Goal: Find contact information: Find contact information

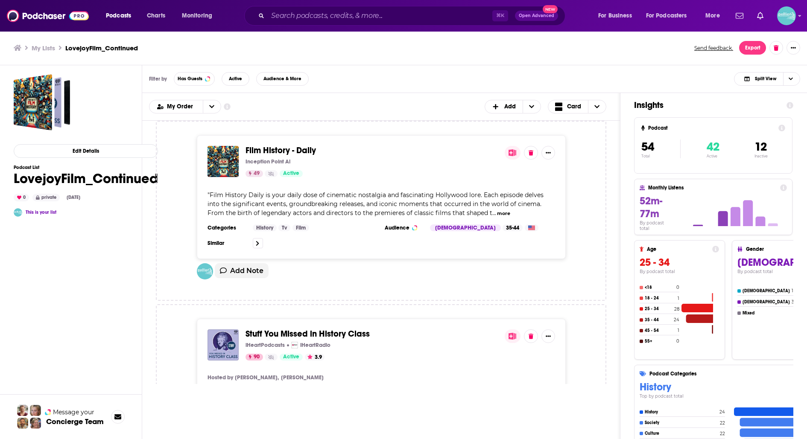
click at [306, 145] on span "Film History - Daily" at bounding box center [281, 150] width 70 height 11
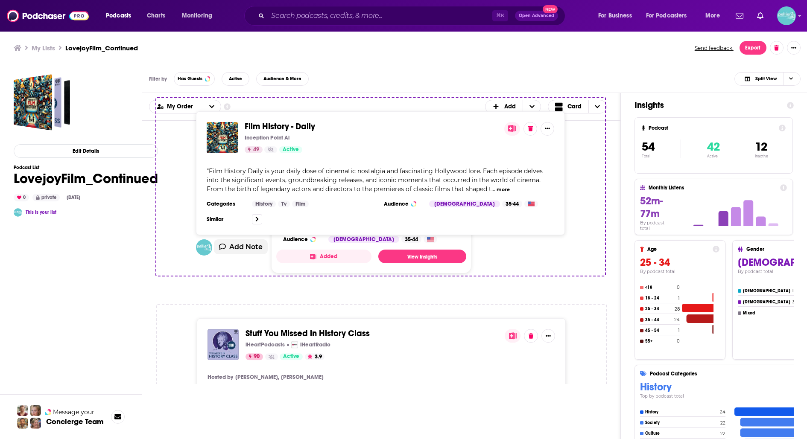
drag, startPoint x: 338, startPoint y: 149, endPoint x: 322, endPoint y: 124, distance: 29.5
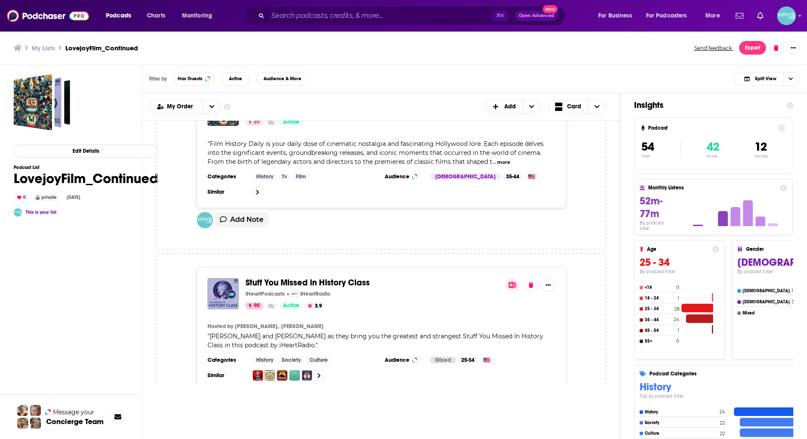
scroll to position [63, 0]
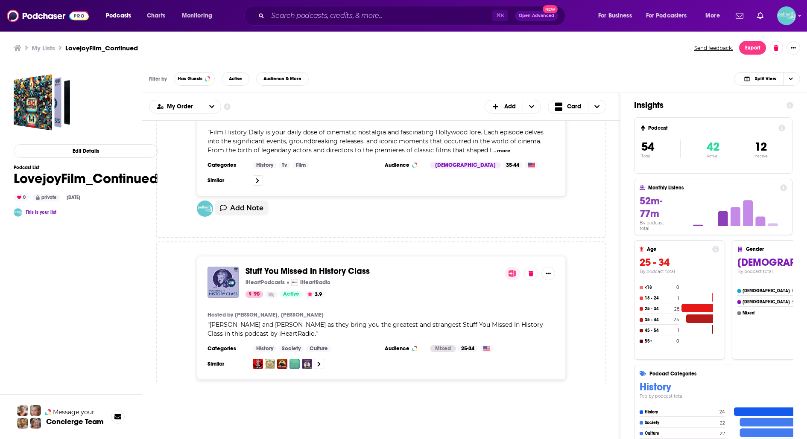
click at [263, 270] on span "Stuff You Missed in History Class" at bounding box center [308, 271] width 124 height 11
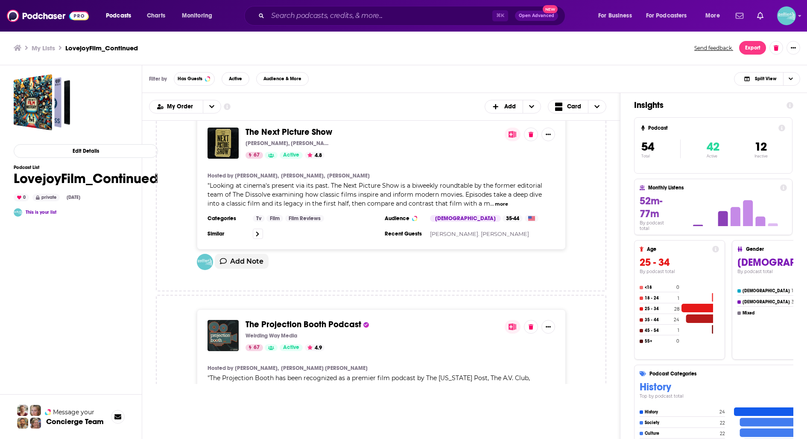
scroll to position [374, 0]
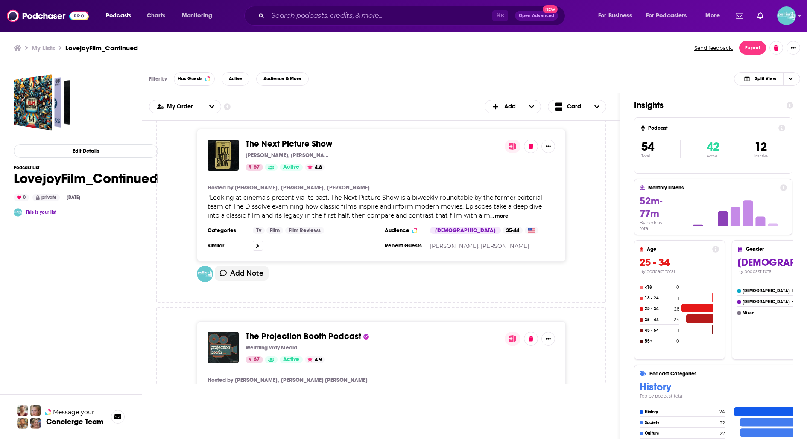
click at [303, 145] on span "The Next Picture Show" at bounding box center [289, 144] width 87 height 11
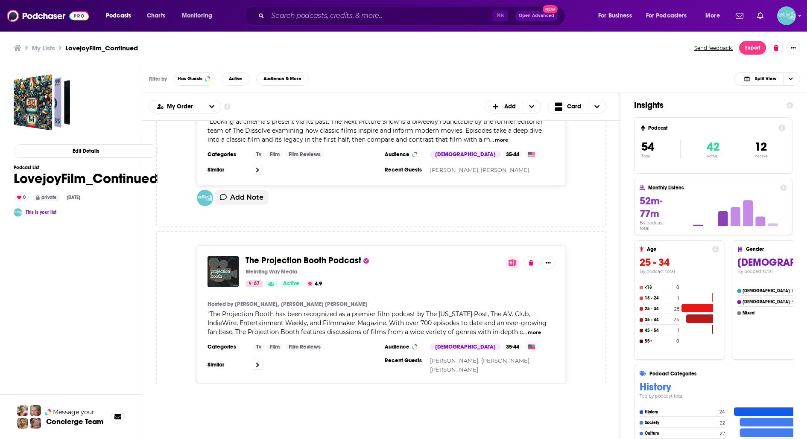
scroll to position [451, 0]
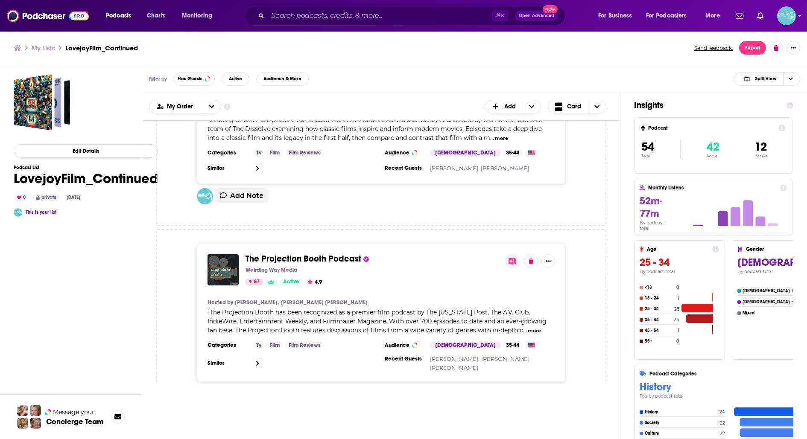
click at [325, 258] on div "Podcasts Charts Monitoring ⌘ K Open Advanced New For Business For Podcasters Mo…" at bounding box center [403, 219] width 807 height 439
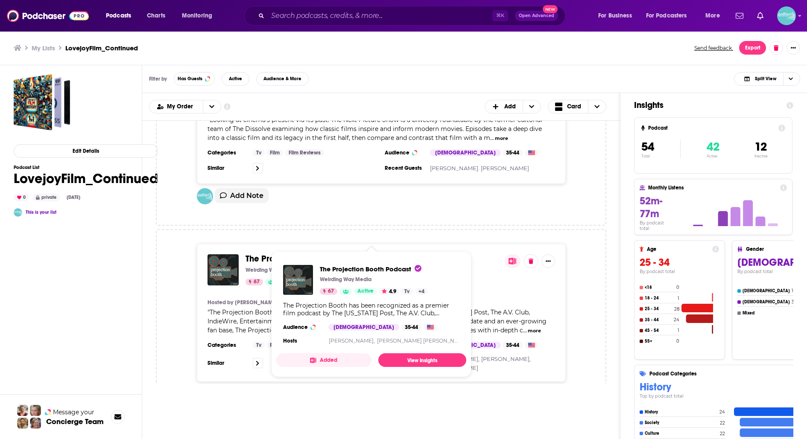
click at [254, 257] on span "The Projection Booth Podcast" at bounding box center [304, 259] width 116 height 11
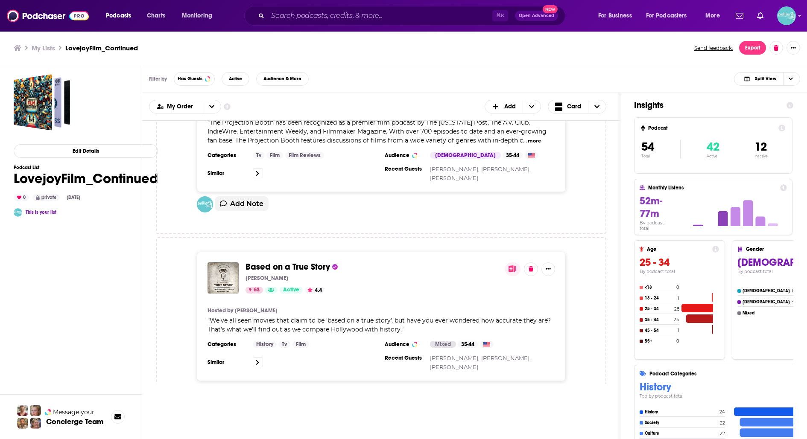
scroll to position [644, 0]
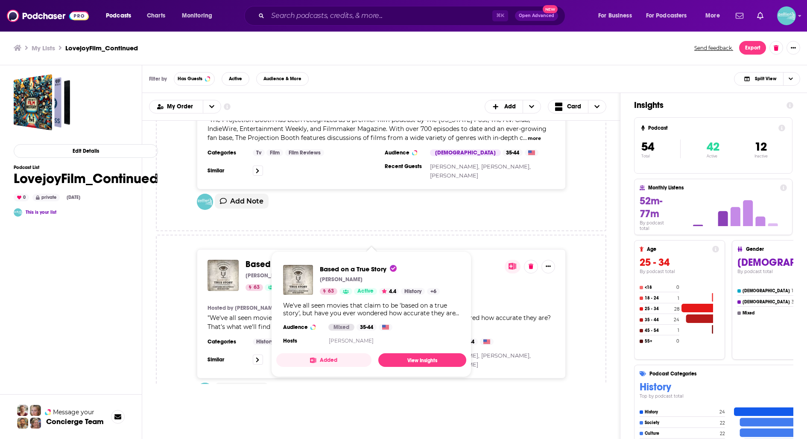
click at [315, 258] on div "Based on a True Story Dan LeFebvre 63 Active 4.4 History + 6 We've all seen mov…" at bounding box center [371, 305] width 190 height 95
click at [253, 259] on span "Based on a True Story" at bounding box center [288, 264] width 85 height 11
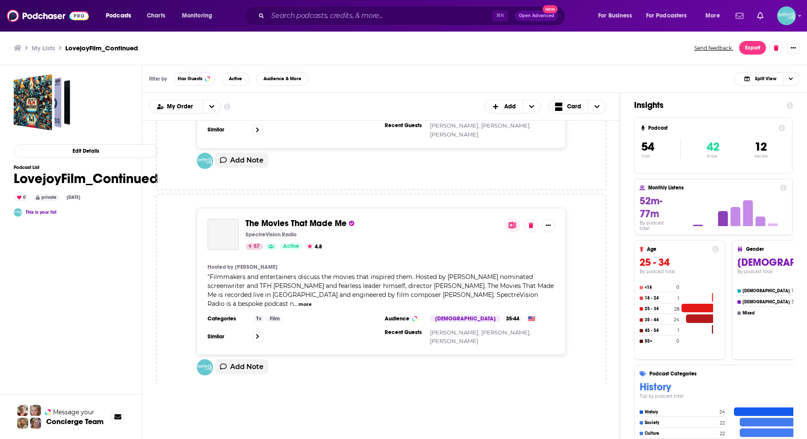
scroll to position [878, 0]
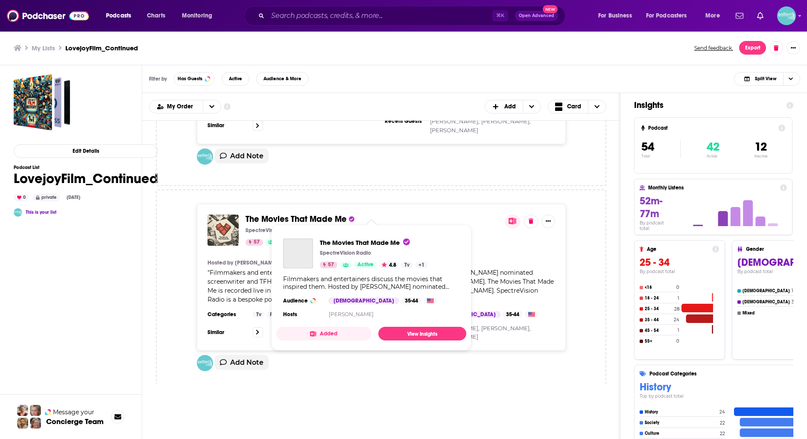
click at [296, 214] on span "The Movies That Made Me" at bounding box center [296, 219] width 101 height 11
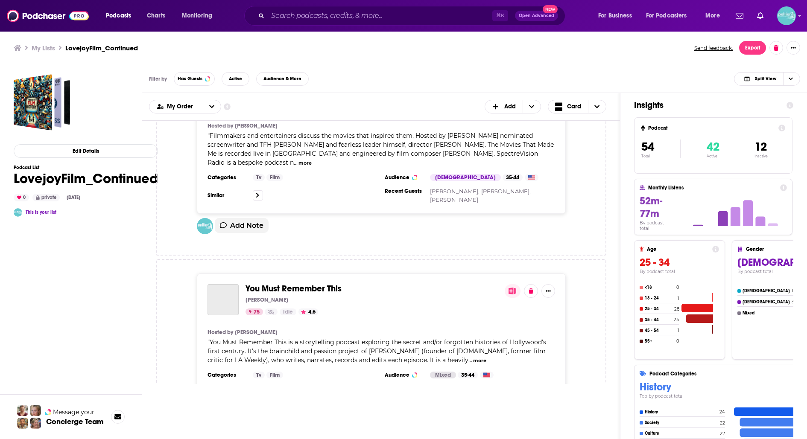
scroll to position [1021, 0]
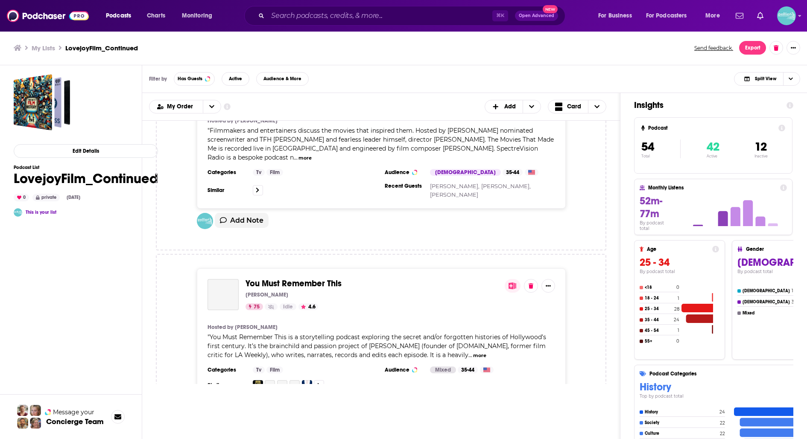
click at [276, 261] on div "Podcasts Charts Monitoring ⌘ K Open Advanced New For Business For Podcasters Mo…" at bounding box center [403, 219] width 807 height 439
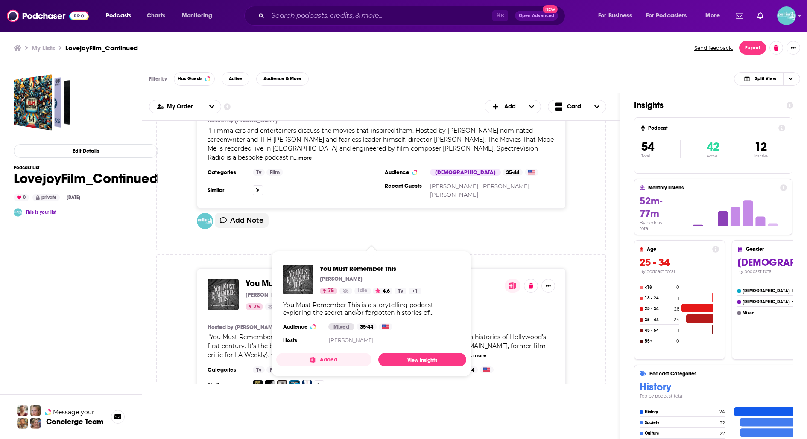
click at [257, 278] on span "You Must Remember This" at bounding box center [294, 283] width 96 height 11
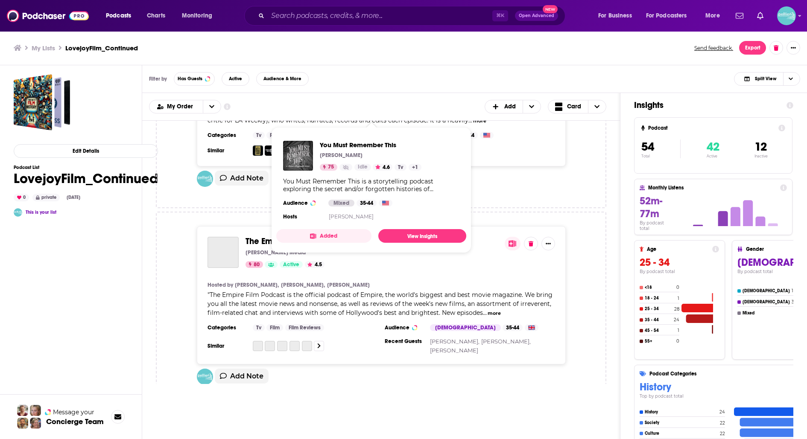
scroll to position [1257, 0]
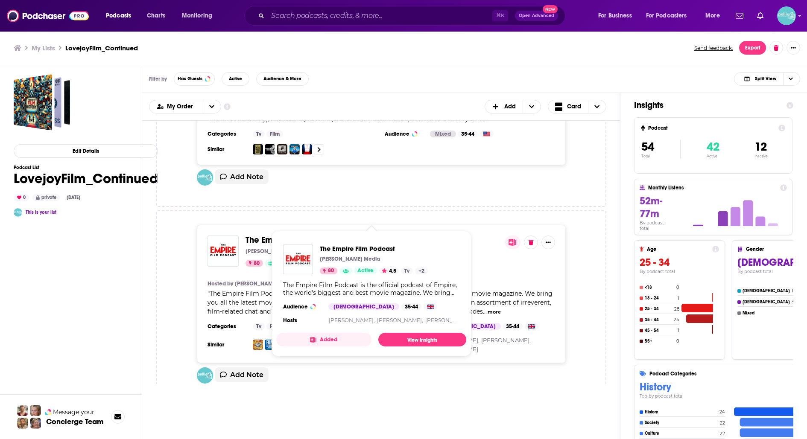
click at [251, 235] on span "The Empire Film Podcast" at bounding box center [293, 240] width 95 height 11
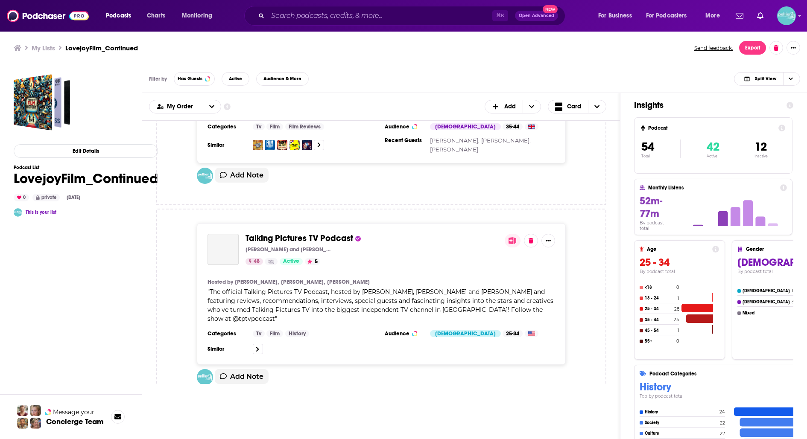
scroll to position [1461, 0]
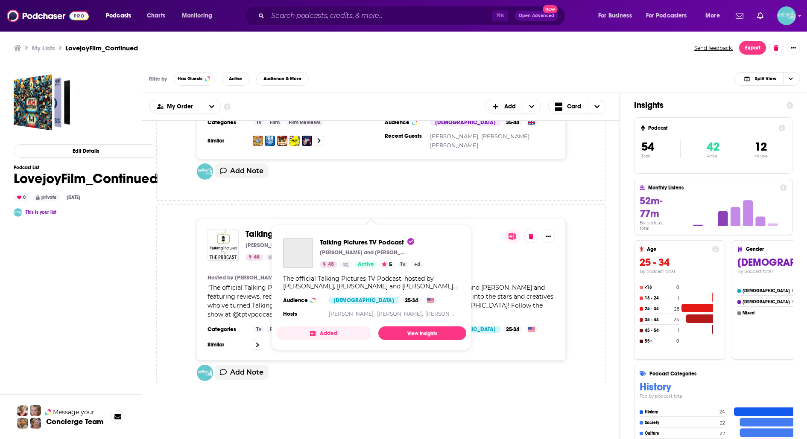
click at [259, 229] on span "Talking Pictures TV Podcast" at bounding box center [300, 234] width 108 height 11
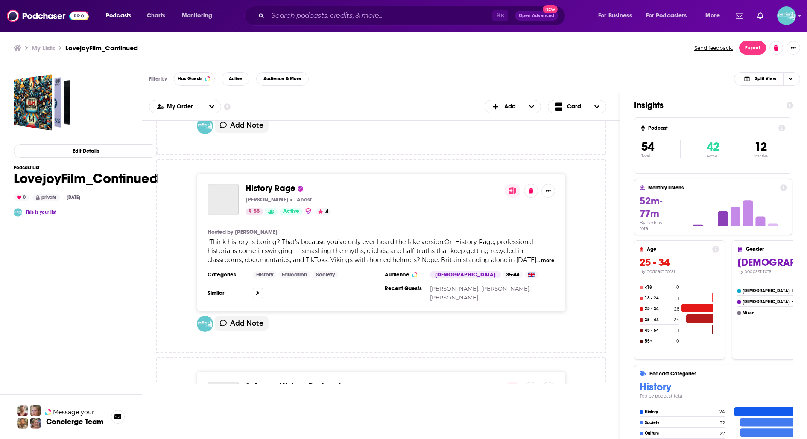
scroll to position [1732, 0]
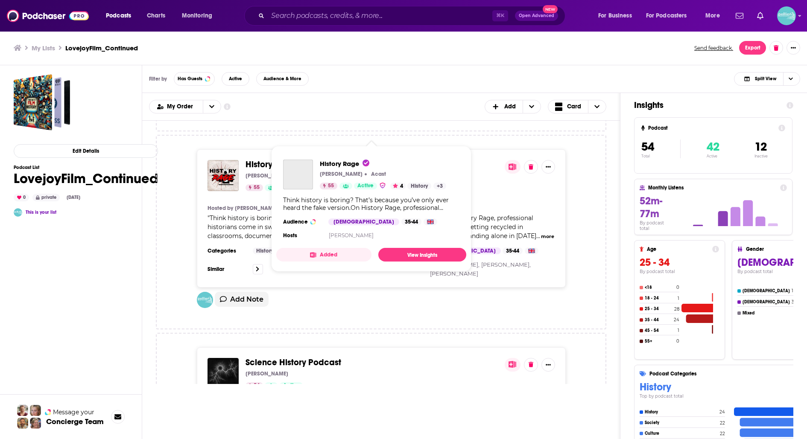
click at [263, 159] on span "History Rage" at bounding box center [271, 164] width 50 height 11
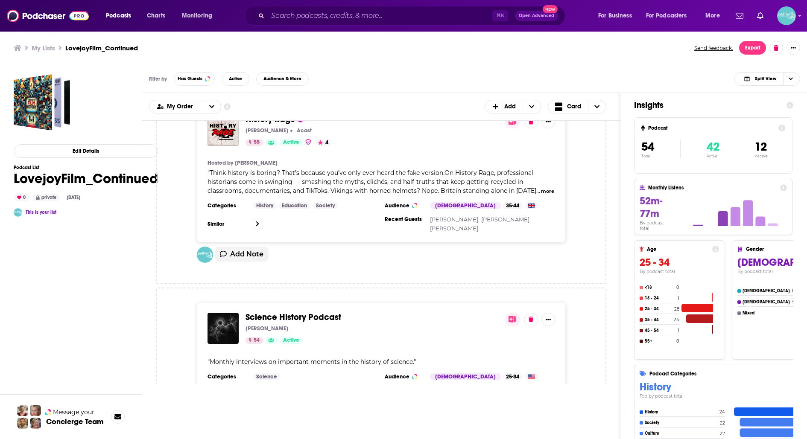
scroll to position [1801, 0]
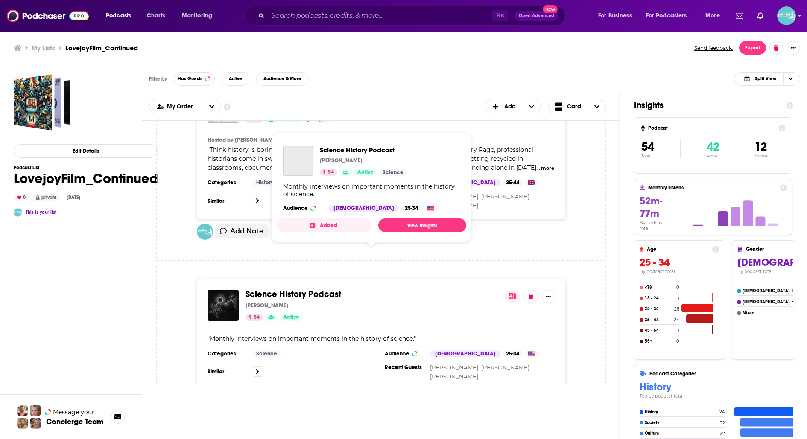
click at [322, 289] on span "Science History Podcast" at bounding box center [294, 294] width 96 height 11
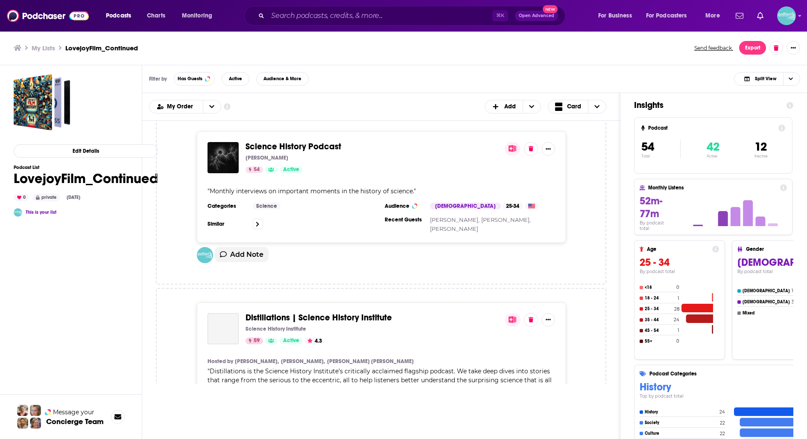
scroll to position [1950, 0]
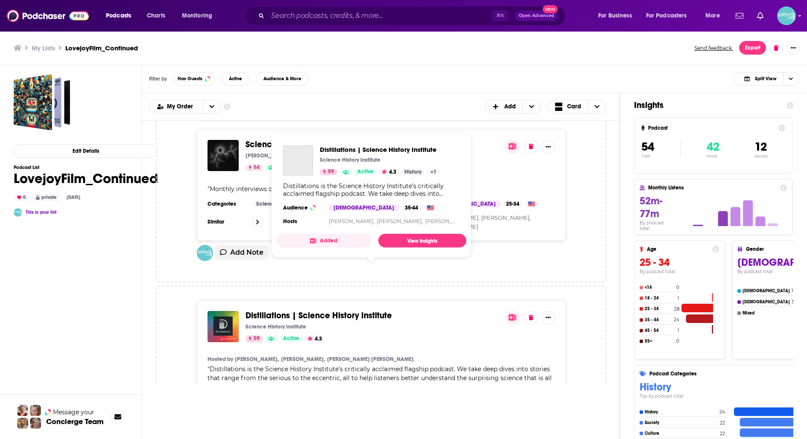
click at [334, 310] on span "Distillations | Science History Institute" at bounding box center [319, 315] width 146 height 11
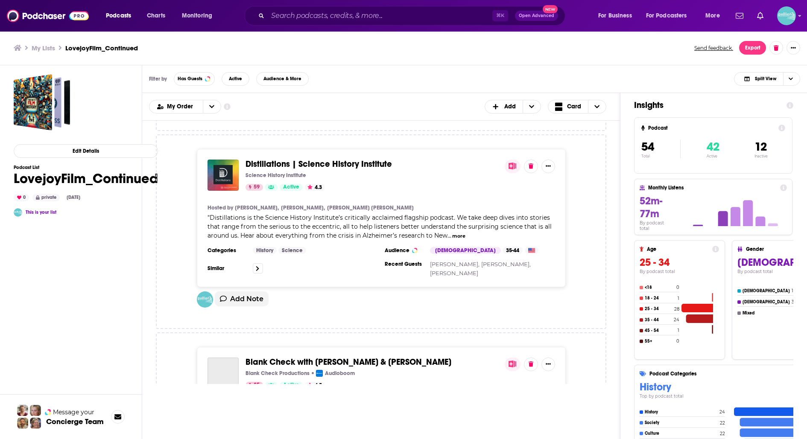
scroll to position [2108, 0]
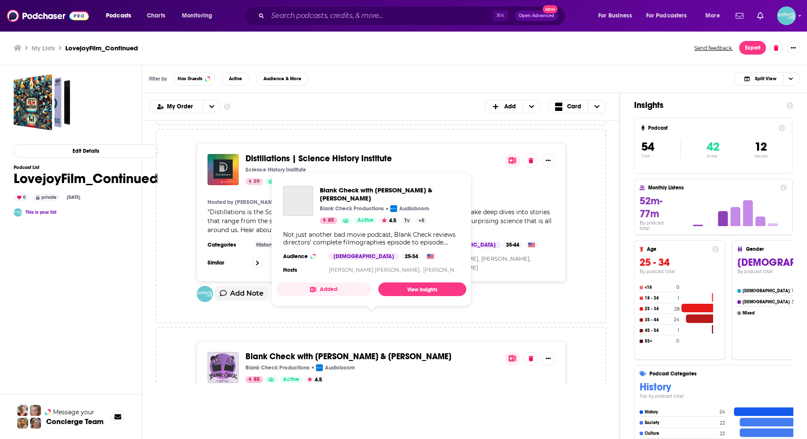
click at [310, 351] on span "Blank Check with Griffin & David" at bounding box center [349, 356] width 206 height 11
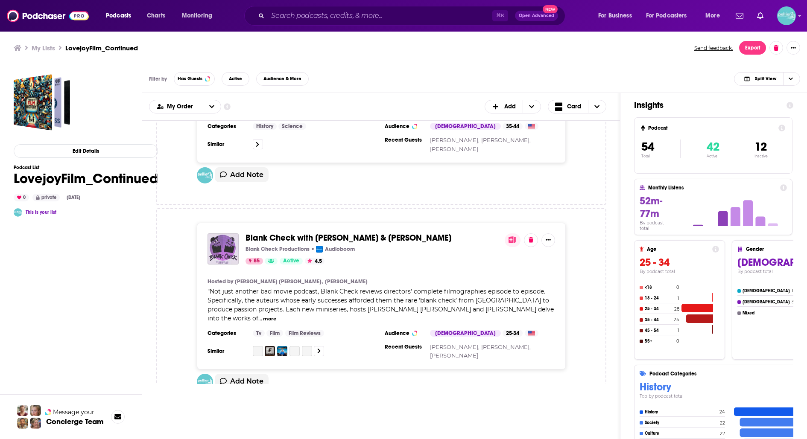
scroll to position [2240, 0]
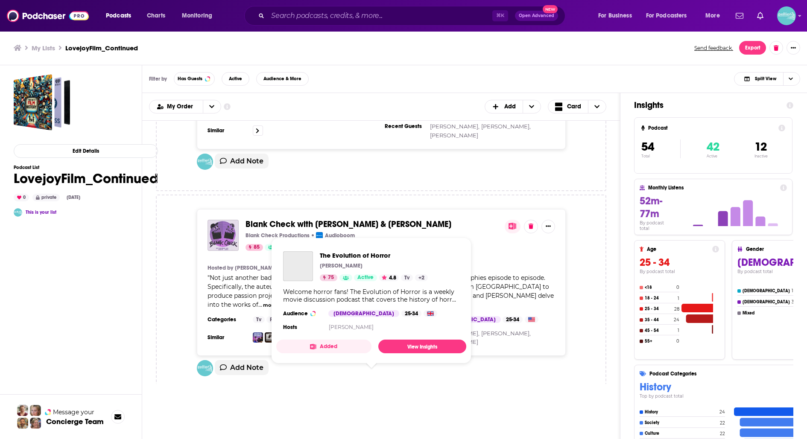
click at [312, 426] on span "The Evolution of Horror" at bounding box center [290, 431] width 88 height 11
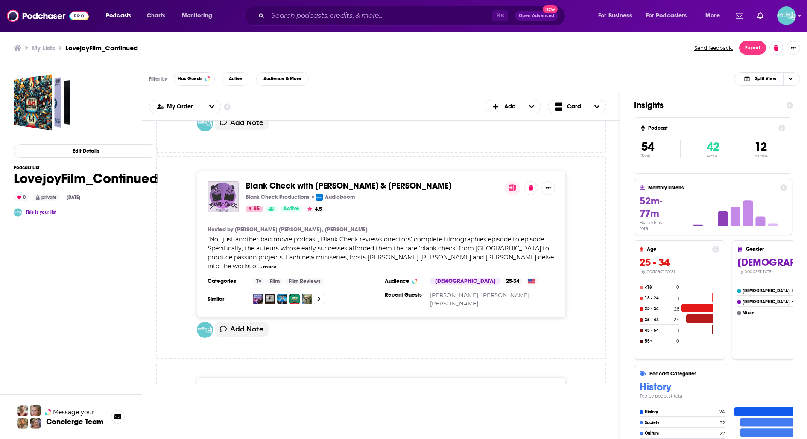
scroll to position [2290, 0]
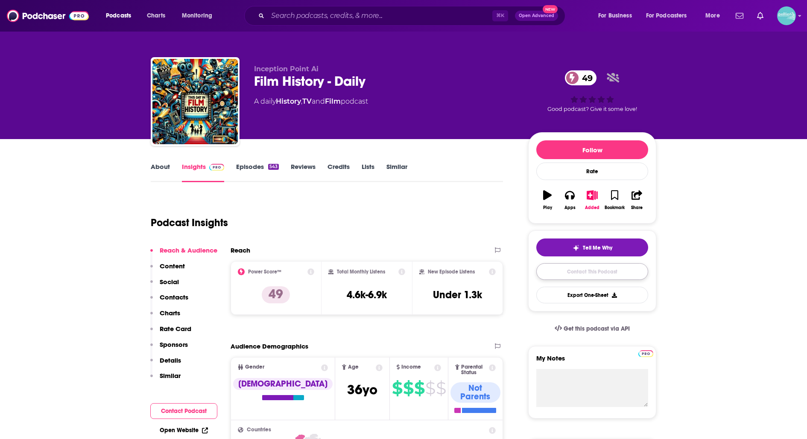
click at [553, 267] on link "Contact This Podcast" at bounding box center [592, 272] width 112 height 17
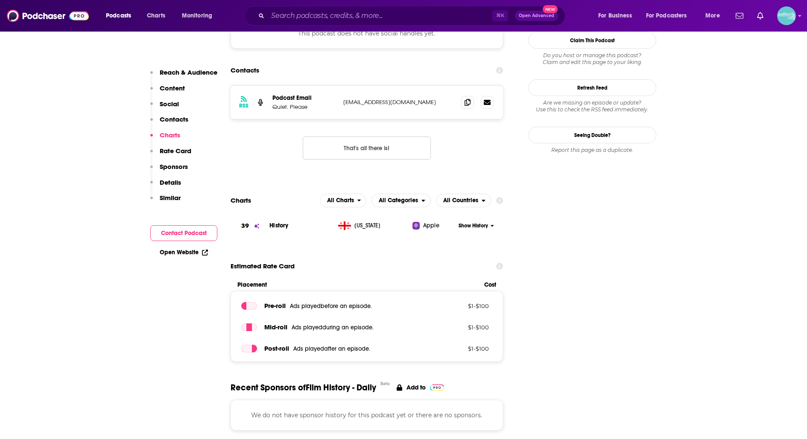
scroll to position [769, 0]
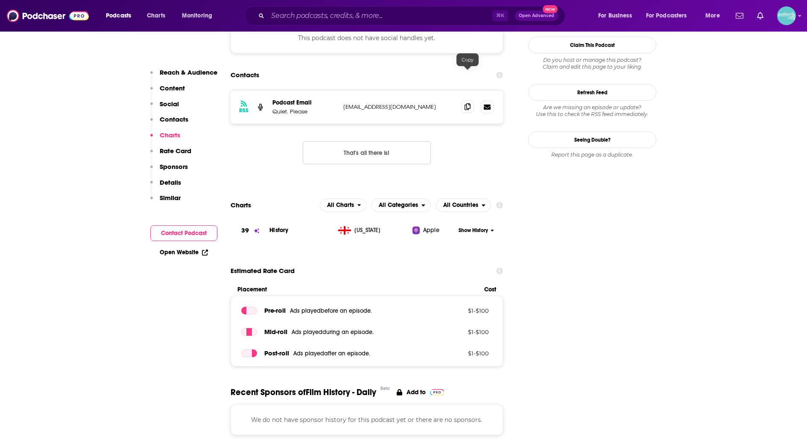
click at [463, 100] on span at bounding box center [467, 106] width 13 height 13
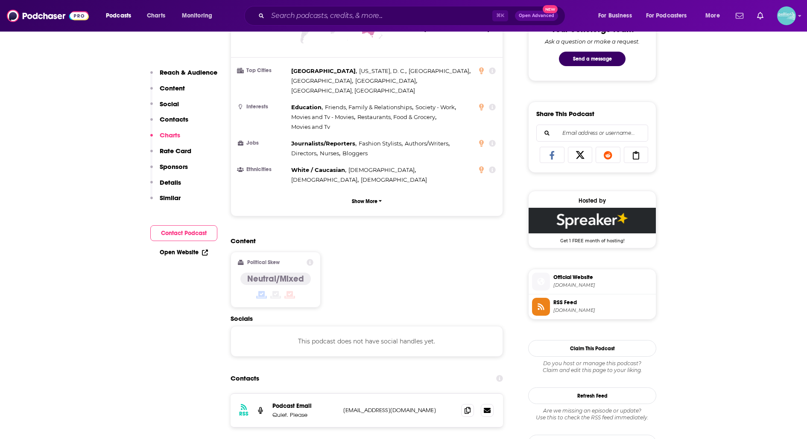
scroll to position [0, 0]
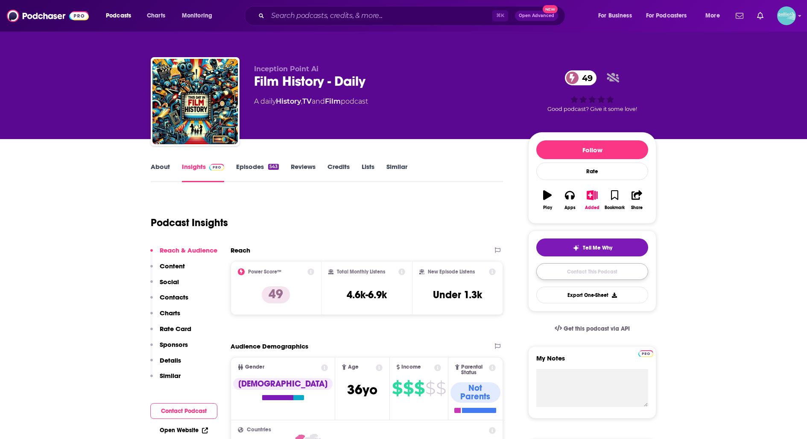
click at [559, 272] on link "Contact This Podcast" at bounding box center [592, 272] width 112 height 17
drag, startPoint x: 376, startPoint y: 86, endPoint x: 248, endPoint y: 87, distance: 128.1
click at [248, 87] on div "Inception Point Ai Film History - Daily 49 A daily History , TV and Film podcas…" at bounding box center [404, 103] width 506 height 92
copy h2 "Film History - Daily"
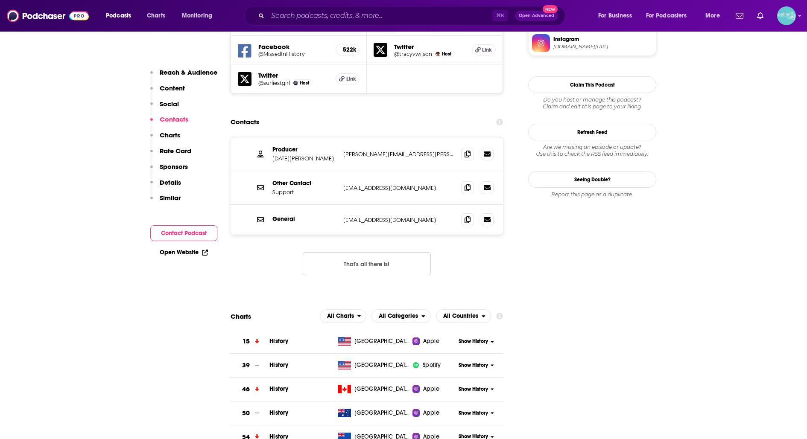
scroll to position [796, 0]
click at [468, 150] on icon at bounding box center [468, 153] width 6 height 7
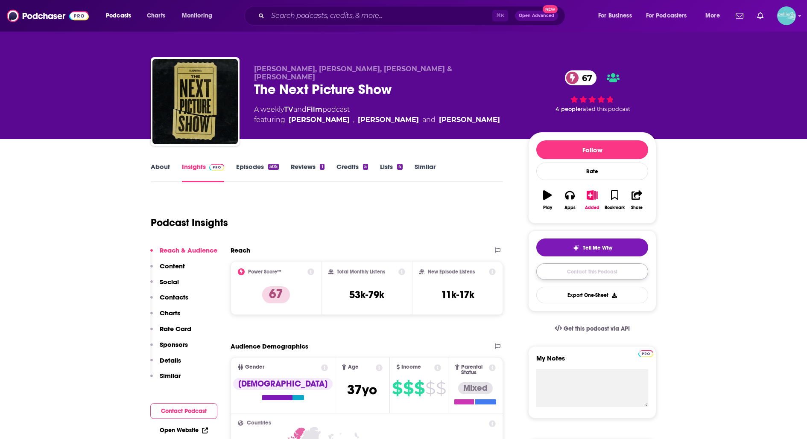
click at [566, 275] on link "Contact This Podcast" at bounding box center [592, 272] width 112 height 17
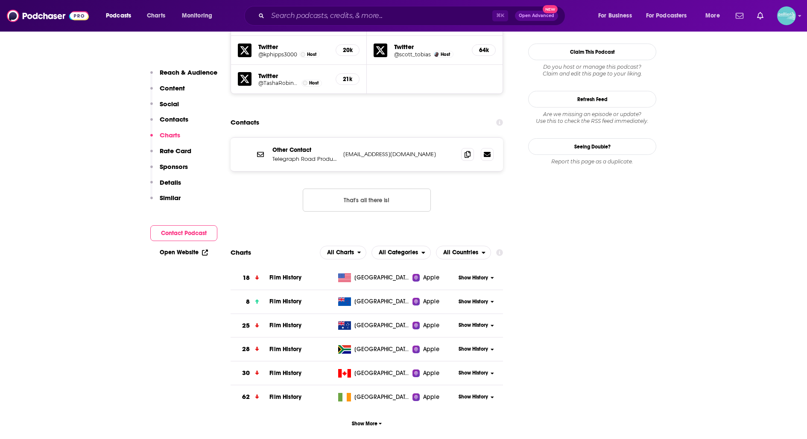
scroll to position [821, 0]
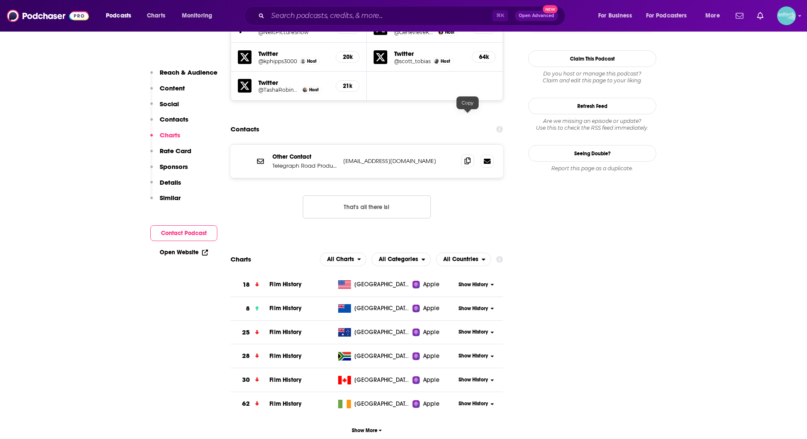
click at [468, 158] on icon at bounding box center [468, 161] width 6 height 7
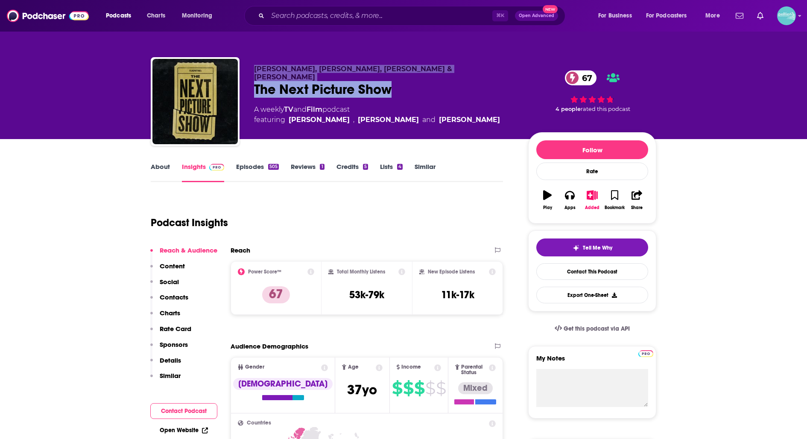
drag, startPoint x: 394, startPoint y: 82, endPoint x: 239, endPoint y: 88, distance: 155.6
click at [239, 88] on div "Genevieve Koski, Keith Phipps, Tasha Robinson & Scott Tobias The Next Picture S…" at bounding box center [404, 103] width 506 height 92
copy div "Genevieve Koski, Keith Phipps, Tasha Robinson & Scott Tobias The Next Picture S…"
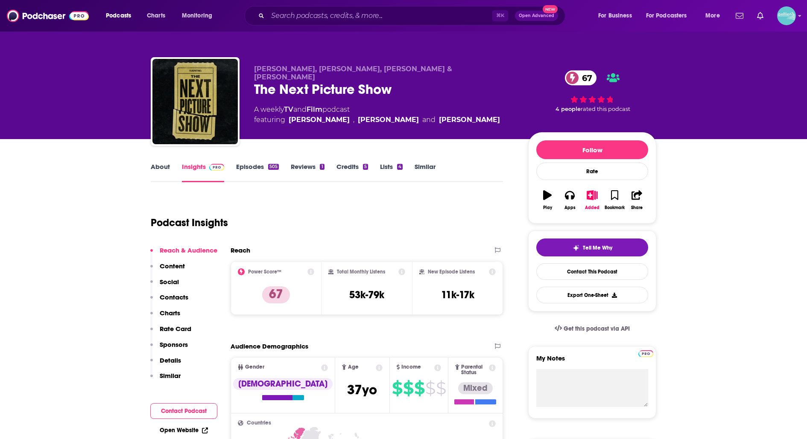
click at [449, 81] on div "The Next Picture Show 67" at bounding box center [384, 89] width 261 height 17
drag, startPoint x: 391, startPoint y: 80, endPoint x: 251, endPoint y: 82, distance: 140.1
click at [251, 82] on div "Genevieve Koski, Keith Phipps, Tasha Robinson & Scott Tobias The Next Picture S…" at bounding box center [404, 103] width 506 height 92
copy h2 "The Next Picture Show"
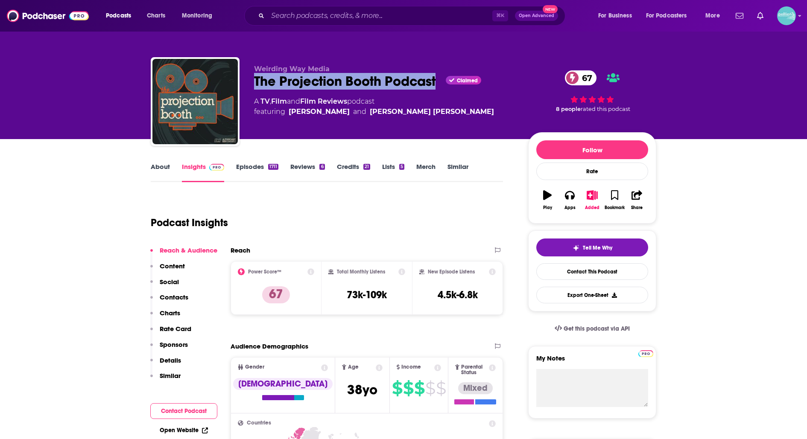
drag, startPoint x: 436, startPoint y: 85, endPoint x: 254, endPoint y: 86, distance: 182.4
click at [254, 87] on div "The Projection Booth Podcast Claimed 67" at bounding box center [384, 81] width 261 height 17
copy h2 "The Projection Booth Podcast"
click at [559, 265] on link "Contact This Podcast" at bounding box center [592, 272] width 112 height 17
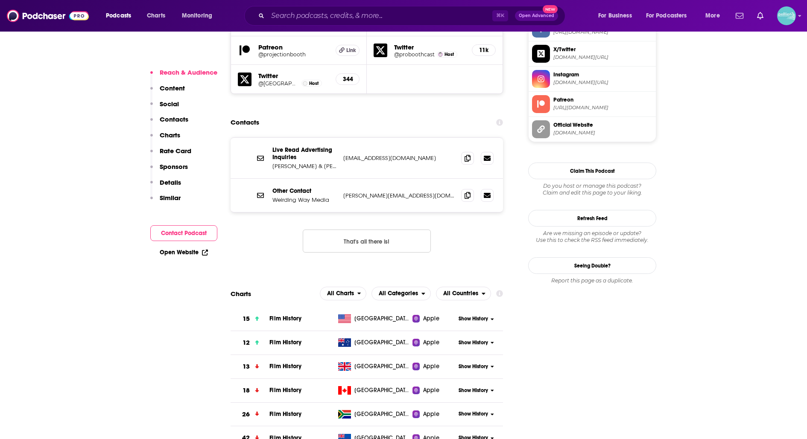
scroll to position [837, 0]
click at [465, 193] on icon at bounding box center [468, 196] width 6 height 7
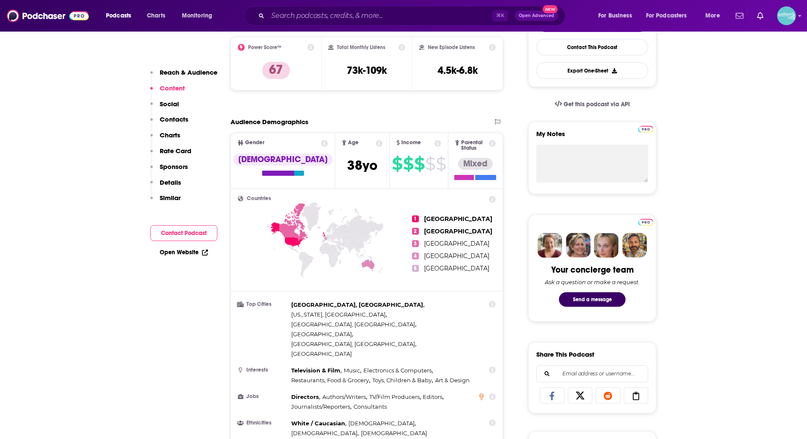
scroll to position [0, 0]
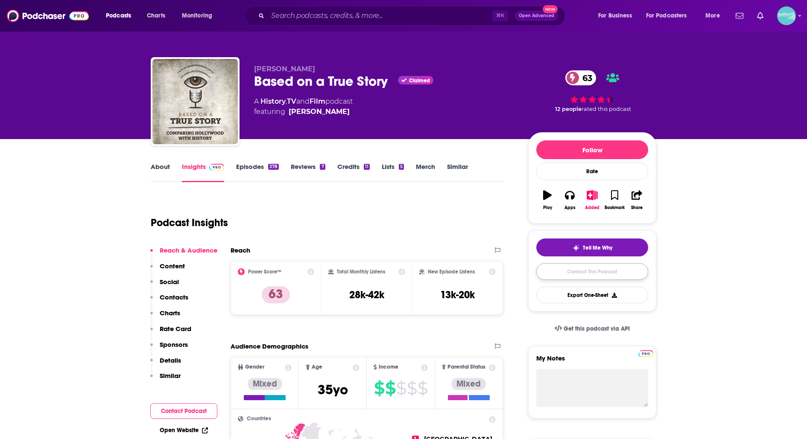
click at [581, 272] on link "Contact This Podcast" at bounding box center [592, 272] width 112 height 17
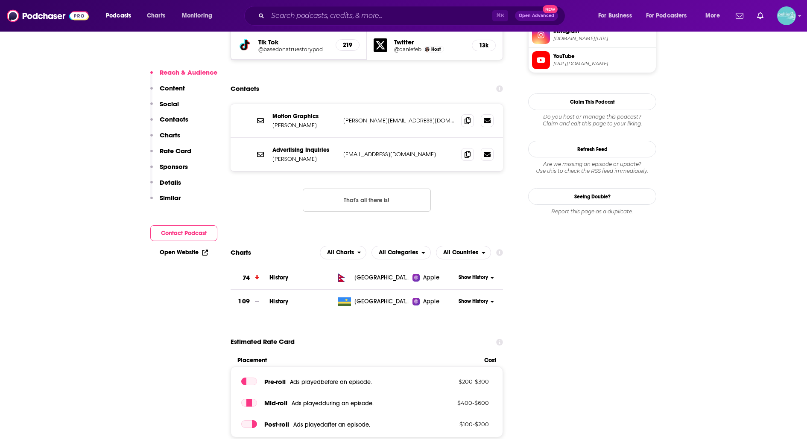
scroll to position [828, 0]
click at [465, 118] on icon at bounding box center [468, 121] width 6 height 7
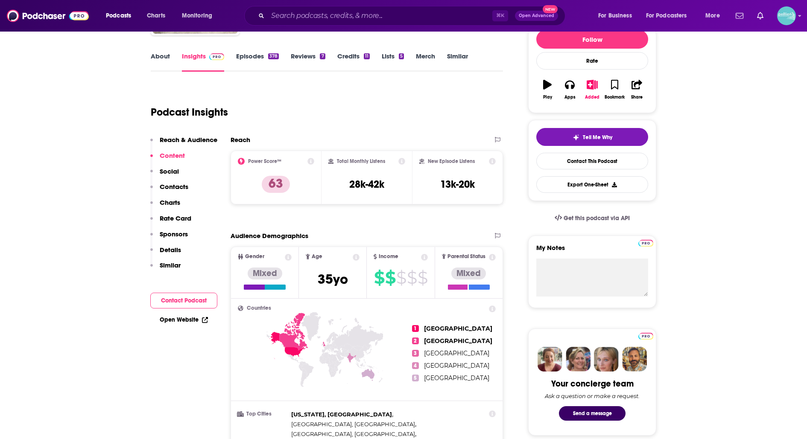
scroll to position [0, 0]
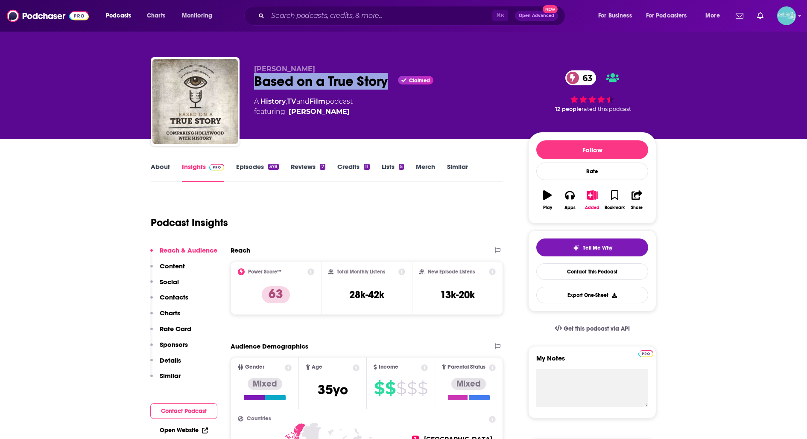
drag, startPoint x: 389, startPoint y: 82, endPoint x: 241, endPoint y: 88, distance: 148.4
click at [241, 88] on div "Dan LeFebvre Based on a True Story Claimed 63 A History , TV and Film podcast f…" at bounding box center [404, 103] width 506 height 92
copy h2 "Based on a True Story"
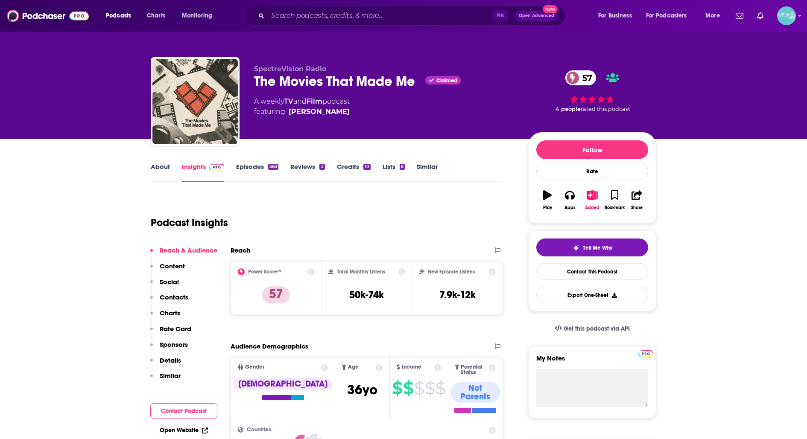
scroll to position [11, 0]
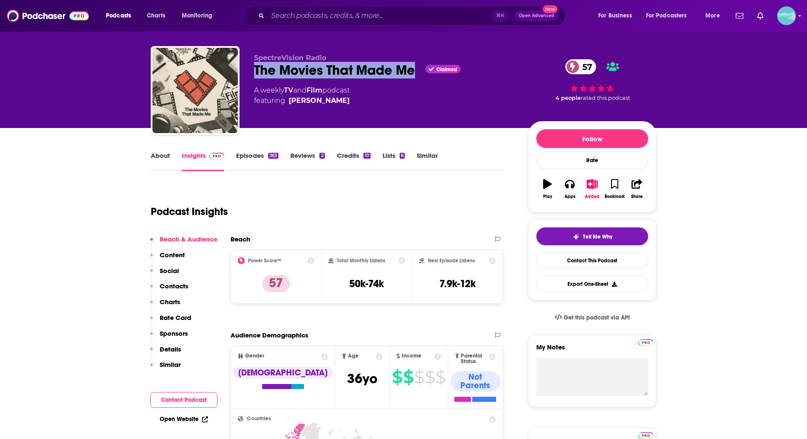
drag, startPoint x: 417, startPoint y: 71, endPoint x: 253, endPoint y: 70, distance: 164.4
click at [253, 70] on div "SpectreVision Radio The Movies That Made Me Claimed 57 A weekly TV and Film pod…" at bounding box center [404, 92] width 506 height 92
copy h2 "The Movies That Made Me"
click at [554, 256] on link "Contact This Podcast" at bounding box center [592, 260] width 112 height 17
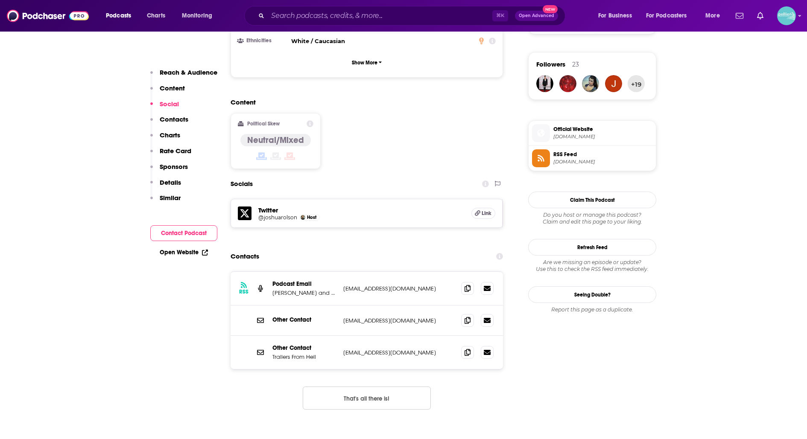
scroll to position [605, 0]
click at [466, 281] on span at bounding box center [467, 287] width 13 height 13
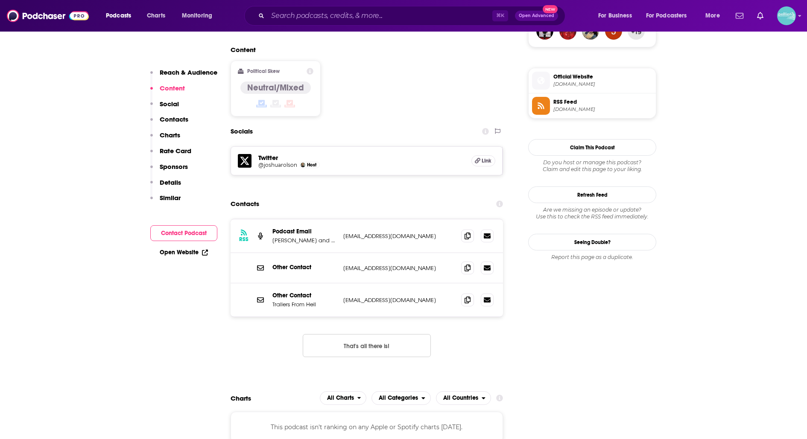
scroll to position [701, 0]
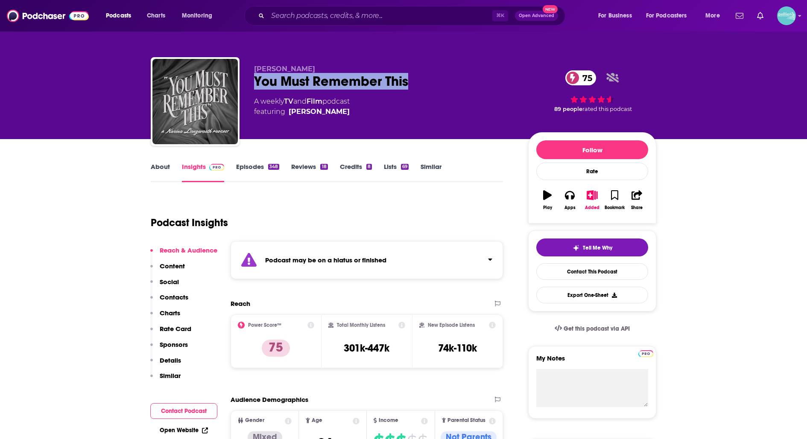
drag, startPoint x: 416, startPoint y: 82, endPoint x: 255, endPoint y: 83, distance: 160.2
click at [255, 83] on div "You Must Remember This 75" at bounding box center [384, 81] width 261 height 17
copy h2 "You Must Remember This"
click at [545, 271] on link "Contact This Podcast" at bounding box center [592, 272] width 112 height 17
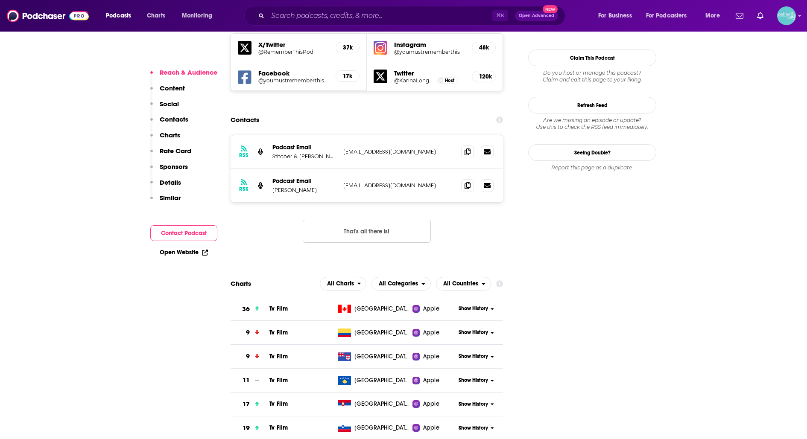
scroll to position [821, 0]
click at [465, 183] on icon at bounding box center [468, 186] width 6 height 7
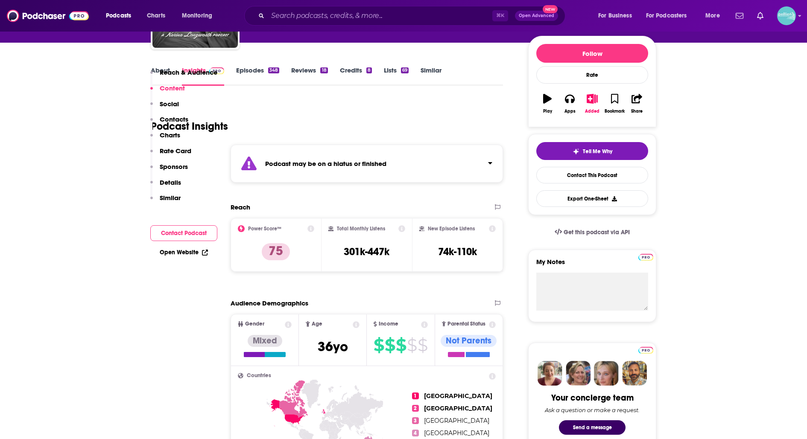
scroll to position [0, 0]
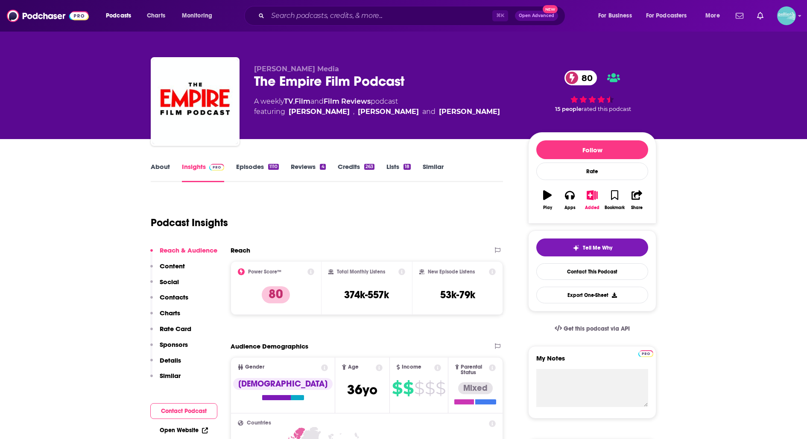
click at [381, 78] on div "The Empire Film Podcast 80" at bounding box center [384, 81] width 261 height 17
drag, startPoint x: 410, startPoint y: 82, endPoint x: 255, endPoint y: 85, distance: 155.1
click at [255, 85] on div "The Empire Film Podcast 80" at bounding box center [384, 81] width 261 height 17
copy h2 "The Empire Film Podcast"
click at [575, 273] on link "Contact This Podcast" at bounding box center [592, 272] width 112 height 17
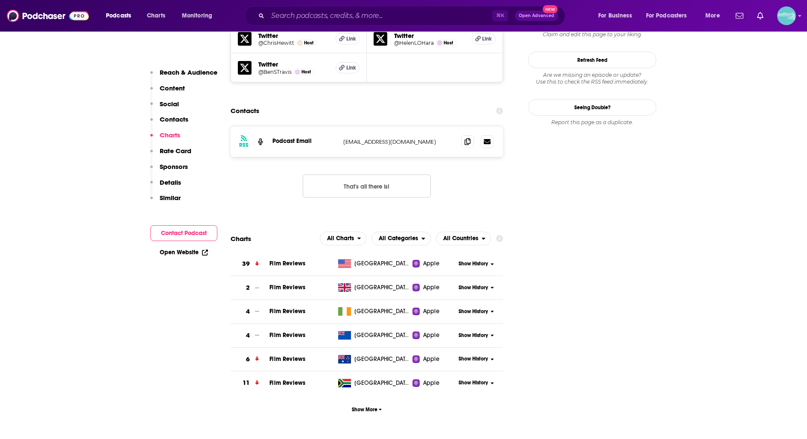
scroll to position [784, 0]
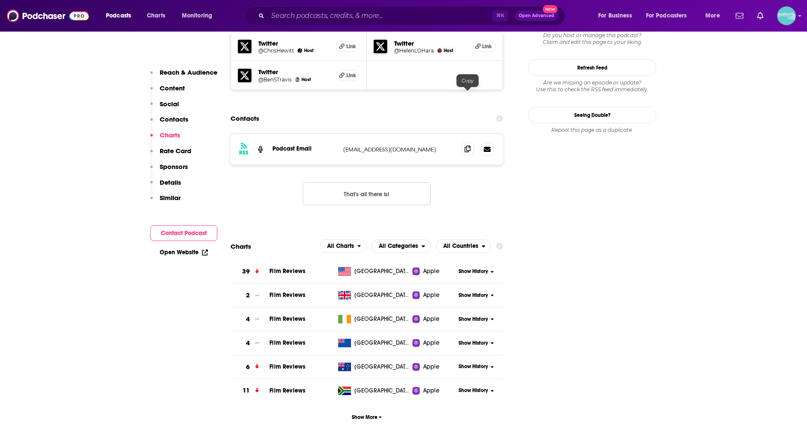
click at [469, 146] on icon at bounding box center [468, 149] width 6 height 7
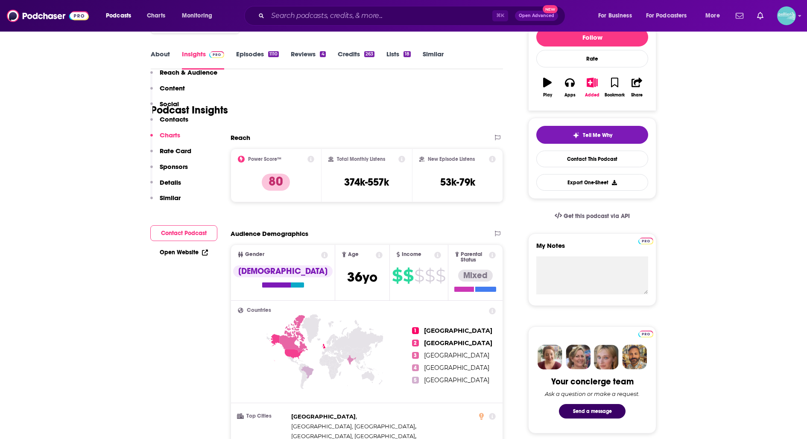
scroll to position [0, 0]
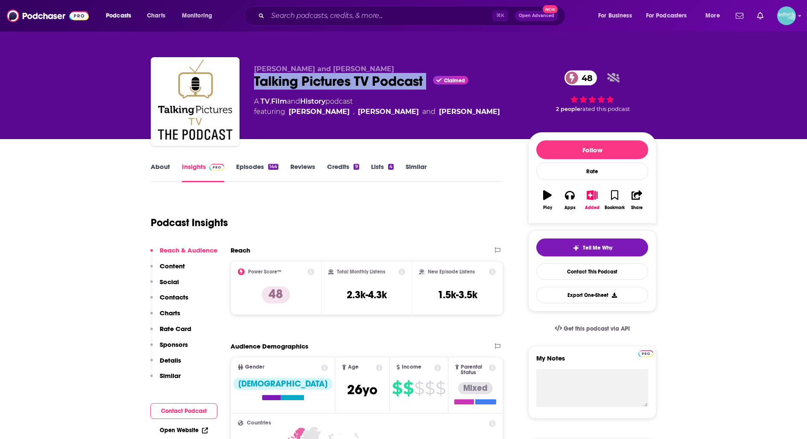
drag, startPoint x: 430, startPoint y: 81, endPoint x: 254, endPoint y: 83, distance: 175.5
click at [254, 83] on div "Talking Pictures TV Podcast Claimed 48" at bounding box center [384, 81] width 261 height 17
copy div "Talking Pictures TV Podcast"
click at [559, 278] on link "Contact This Podcast" at bounding box center [592, 272] width 112 height 17
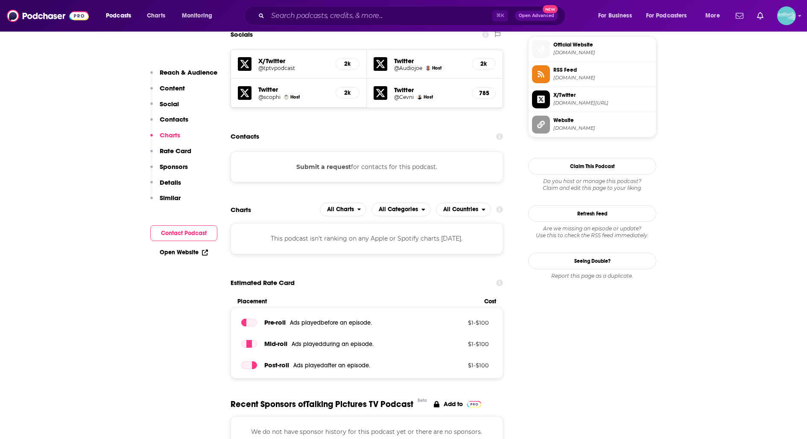
scroll to position [766, 0]
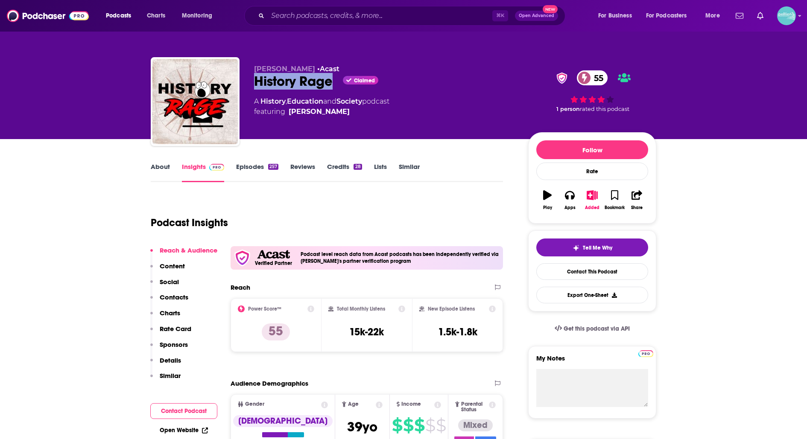
drag, startPoint x: 332, startPoint y: 84, endPoint x: 255, endPoint y: 84, distance: 76.9
click at [255, 84] on div "History Rage Claimed 55" at bounding box center [384, 81] width 261 height 17
copy h2 "History Rage"
click at [556, 267] on link "Contact This Podcast" at bounding box center [592, 272] width 112 height 17
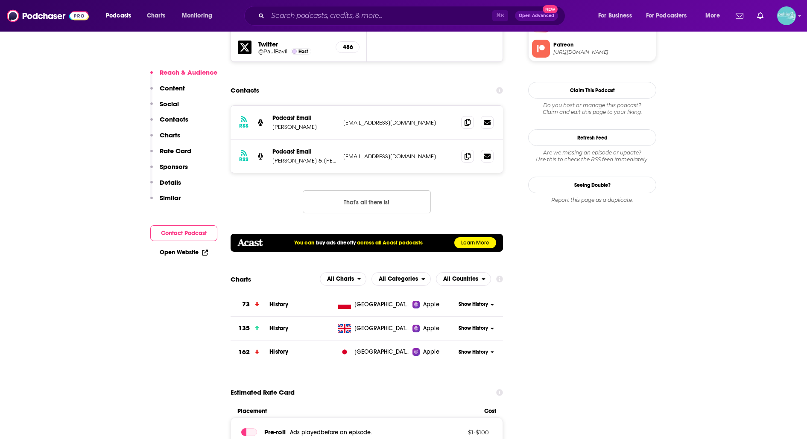
scroll to position [863, 0]
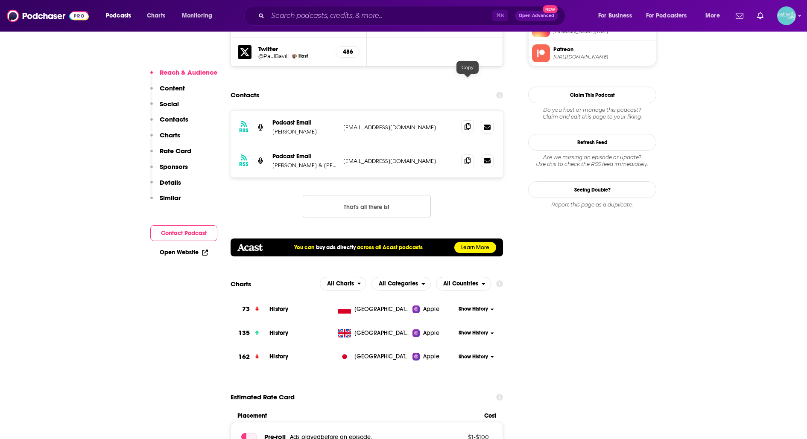
click at [470, 123] on icon at bounding box center [468, 126] width 6 height 7
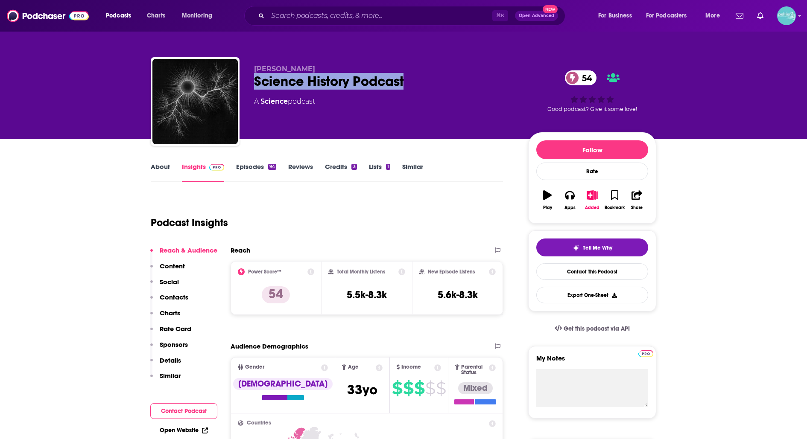
drag, startPoint x: 418, startPoint y: 83, endPoint x: 255, endPoint y: 78, distance: 163.2
click at [255, 78] on div "Science History Podcast 54" at bounding box center [384, 81] width 261 height 17
copy h2 "Science History Podcast"
